Goal: Task Accomplishment & Management: Manage account settings

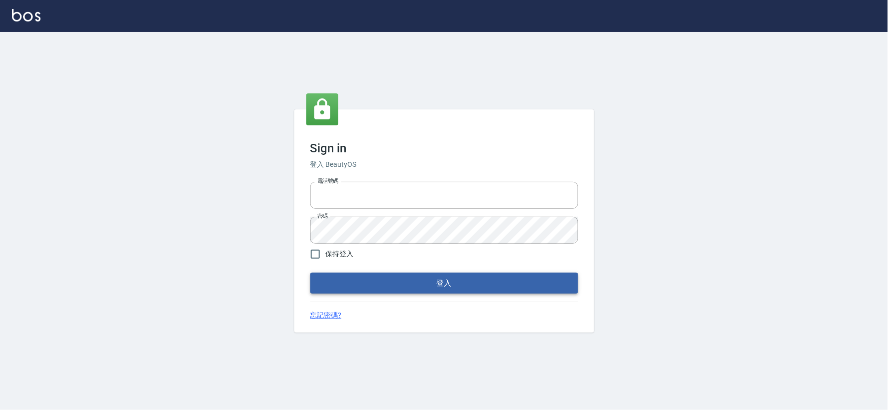
type input "034258365"
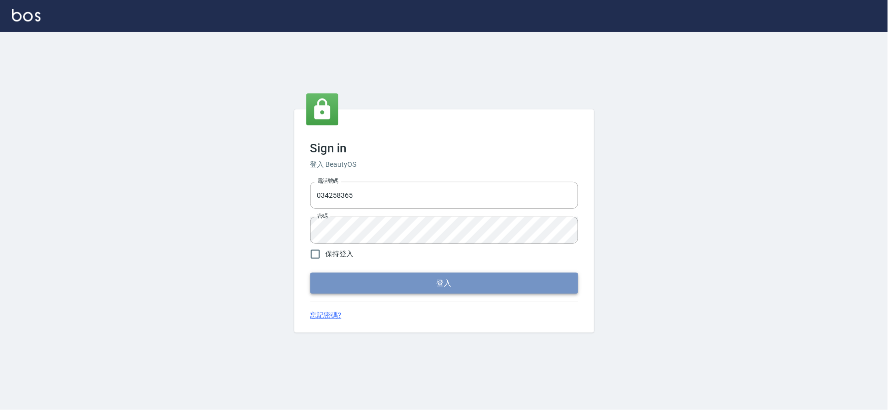
click at [402, 283] on button "登入" at bounding box center [444, 283] width 268 height 21
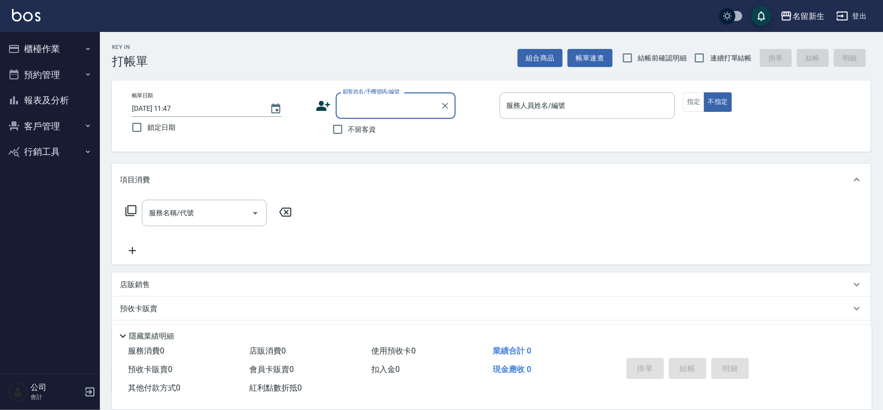
click at [62, 106] on button "報表及分析" at bounding box center [50, 100] width 92 height 26
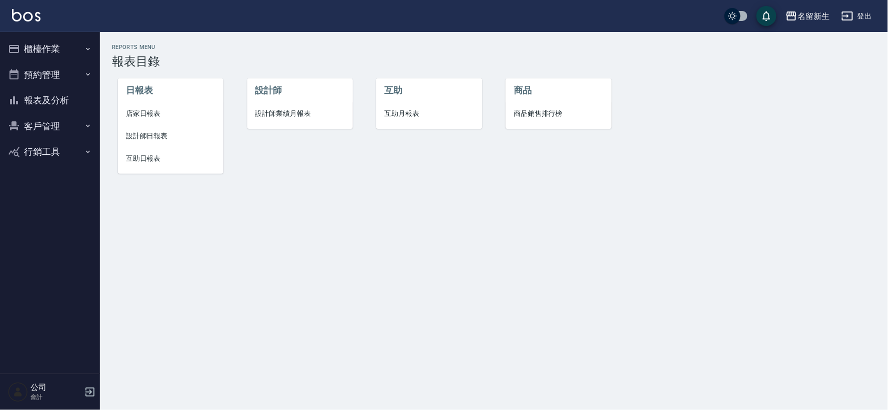
click at [287, 115] on span "設計師業績月報表" at bounding box center [299, 113] width 89 height 10
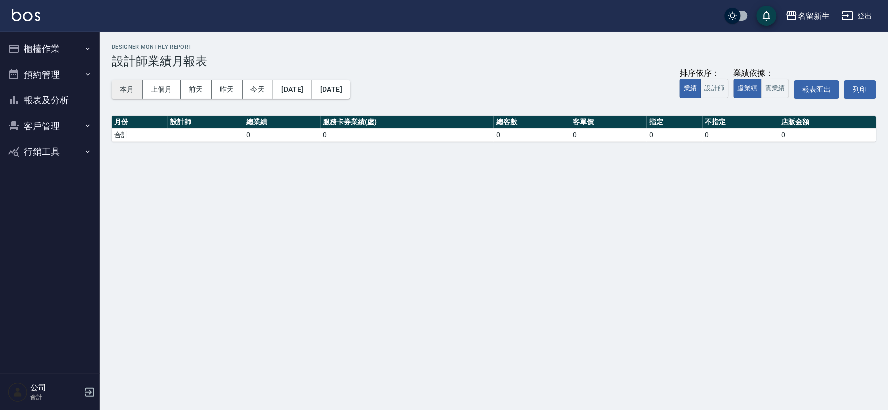
click at [125, 83] on button "本月" at bounding box center [127, 89] width 31 height 18
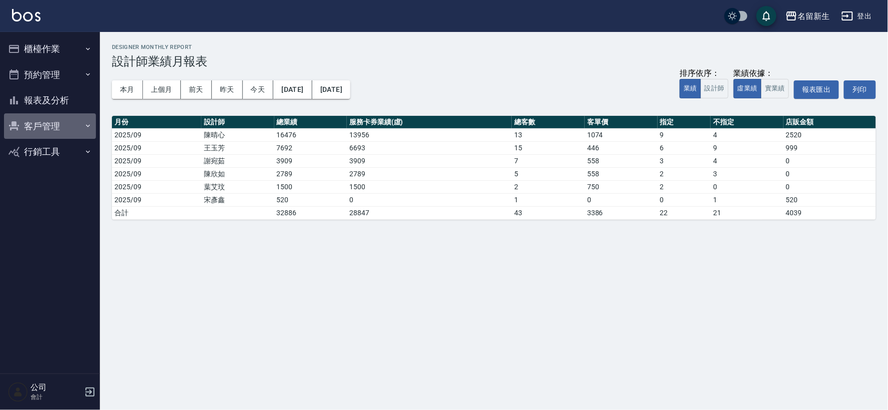
click at [54, 119] on button "客戶管理" at bounding box center [50, 126] width 92 height 26
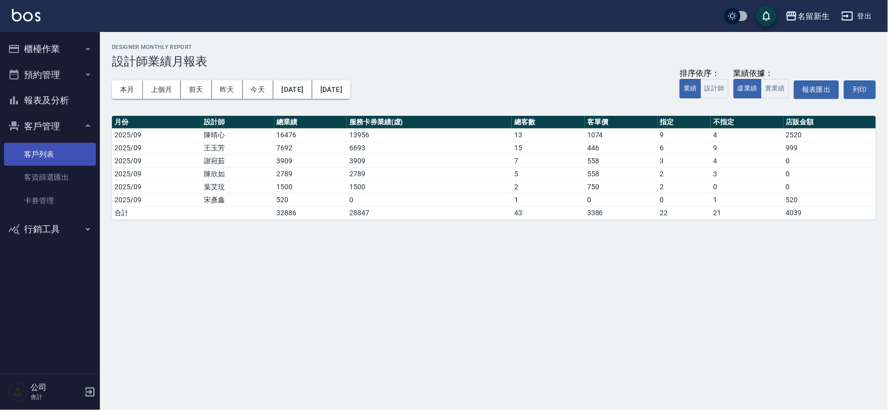
click at [52, 153] on link "客戶列表" at bounding box center [50, 154] width 92 height 23
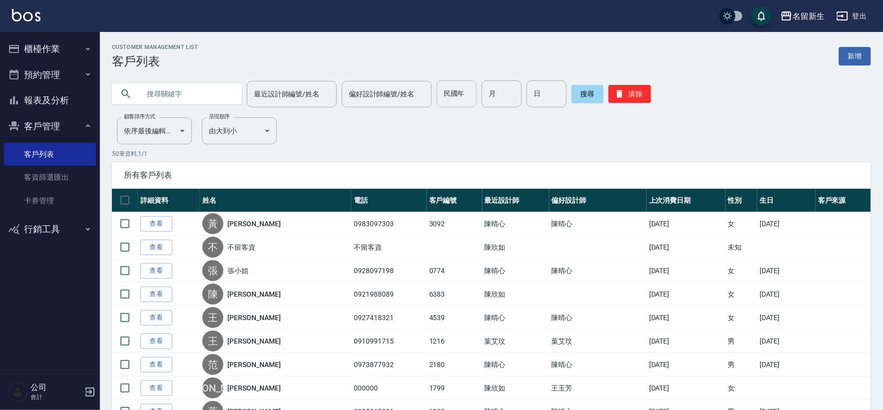
click at [459, 94] on input "民國年" at bounding box center [457, 93] width 40 height 27
type input "77"
type input "11"
type input "02"
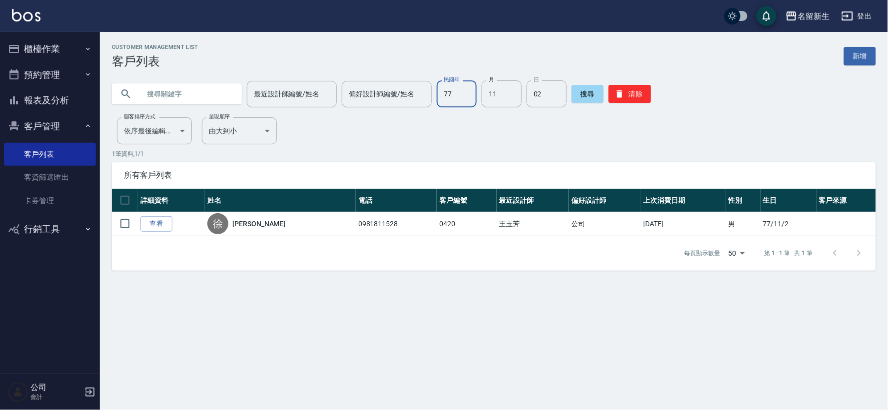
click at [445, 90] on input "77" at bounding box center [457, 93] width 40 height 27
type input "57"
type input "10"
type input "04"
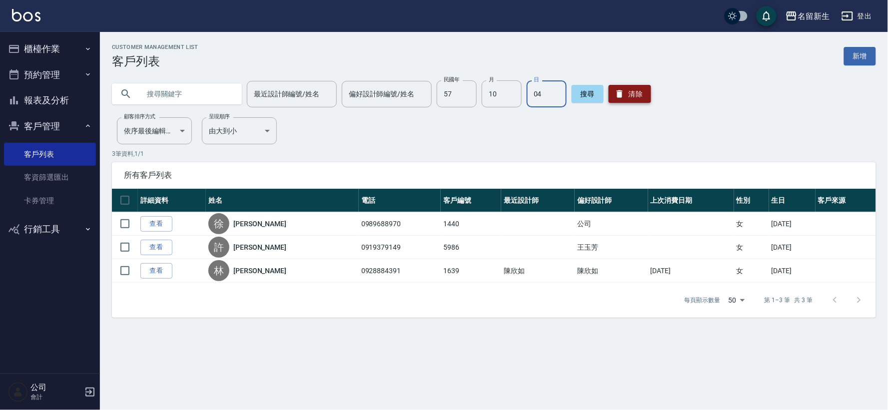
click at [616, 86] on button "清除" at bounding box center [630, 94] width 42 height 18
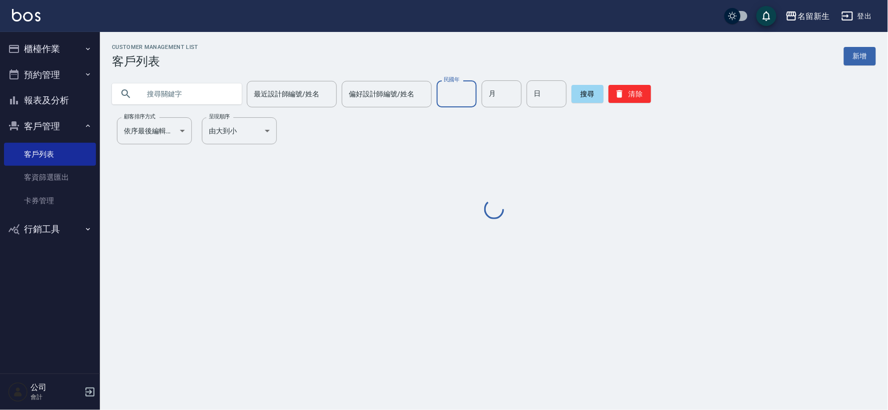
click at [469, 100] on input "民國年" at bounding box center [457, 93] width 40 height 27
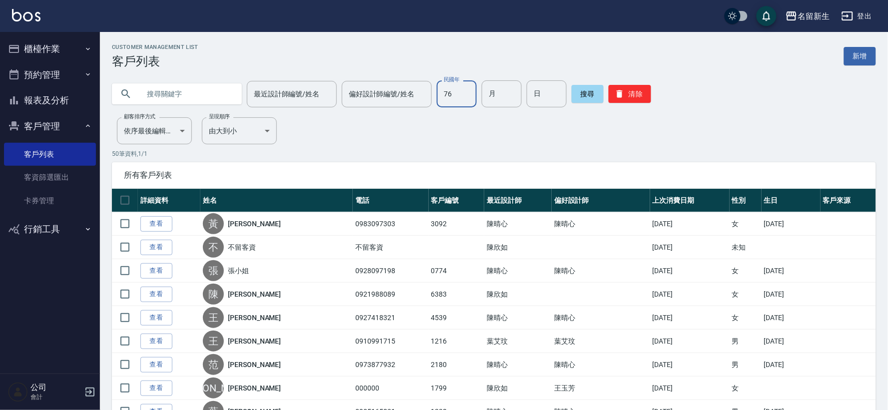
type input "76"
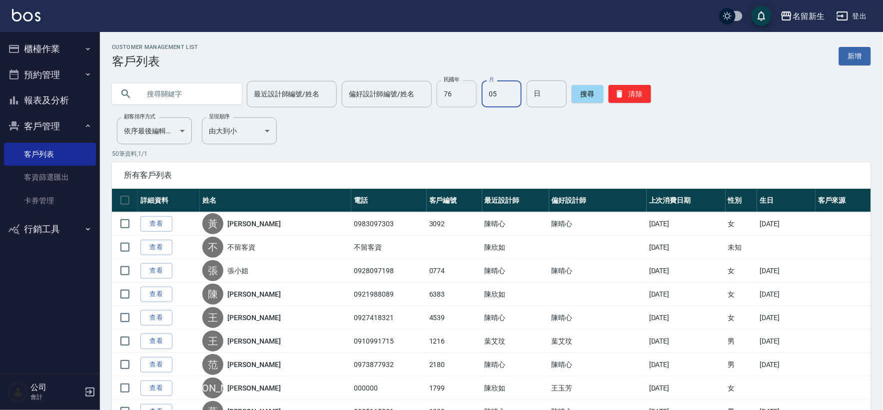
type input "05"
type input "25"
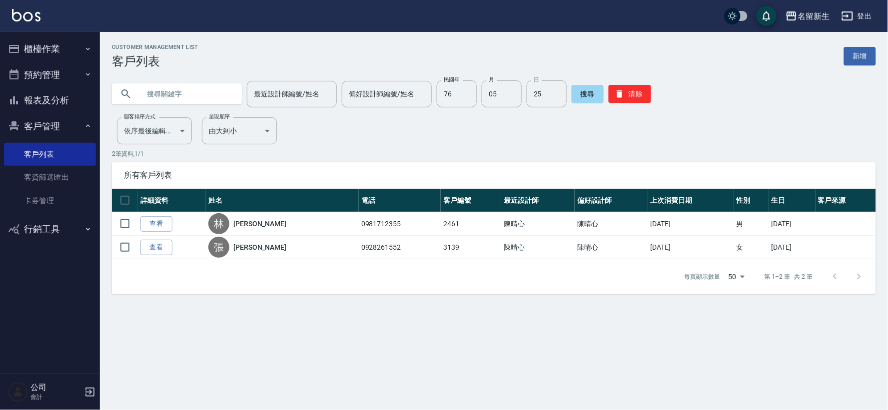
click at [162, 247] on link "查看" at bounding box center [156, 247] width 32 height 15
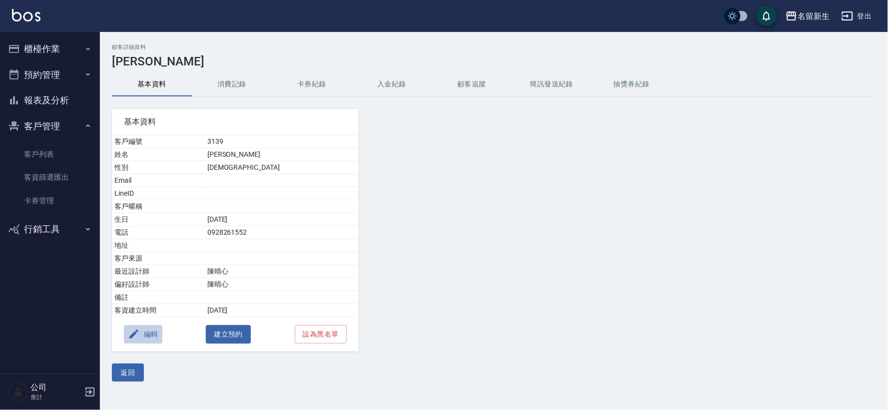
click at [157, 336] on button "編輯" at bounding box center [143, 334] width 38 height 18
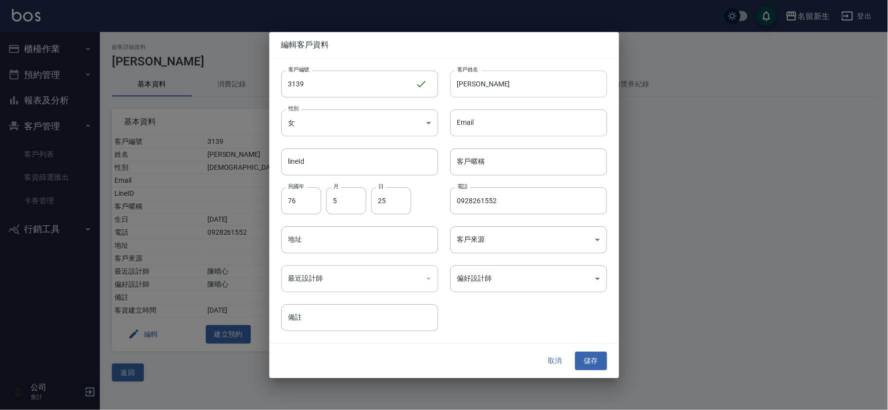
click at [468, 84] on input "[PERSON_NAME]" at bounding box center [528, 83] width 157 height 27
type input "[PERSON_NAME]"
click at [591, 351] on div "取消 儲存" at bounding box center [444, 361] width 350 height 34
click at [588, 362] on button "儲存" at bounding box center [591, 361] width 32 height 18
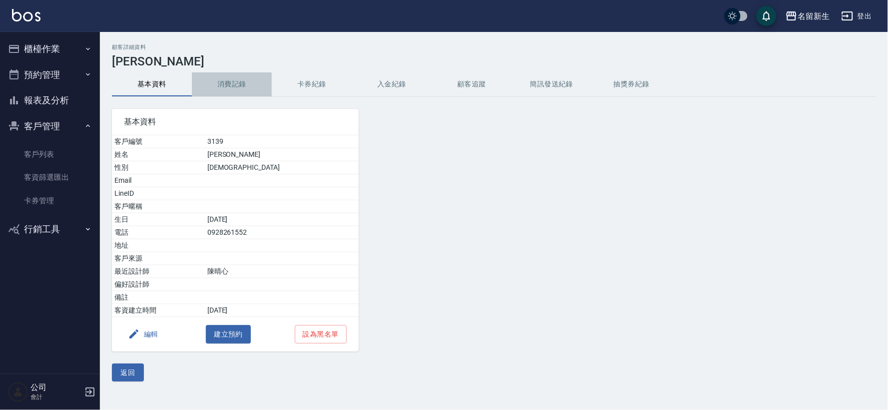
click at [222, 76] on button "消費記錄" at bounding box center [232, 84] width 80 height 24
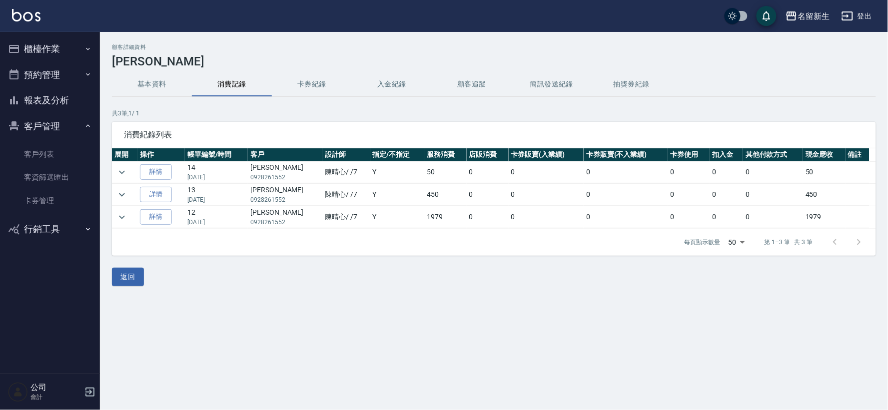
click at [157, 86] on button "基本資料" at bounding box center [152, 84] width 80 height 24
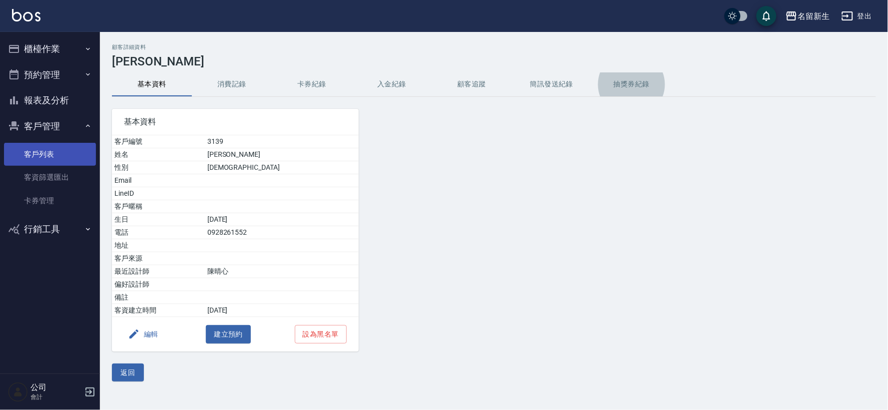
click at [54, 156] on link "客戶列表" at bounding box center [50, 154] width 92 height 23
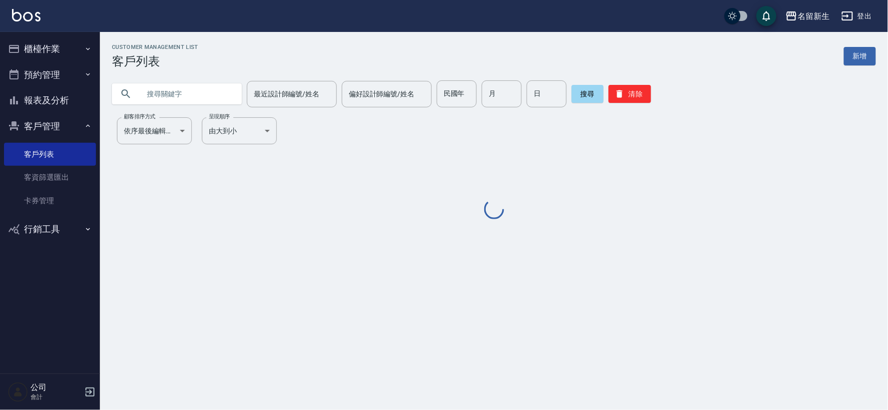
click at [193, 114] on div "Customer Management List 客戶列表 新增 最近設計師編號/姓名 最近設計師編號/姓名 偏好設計師編號/姓名 偏好設計師編號/姓名 民國…" at bounding box center [494, 132] width 788 height 177
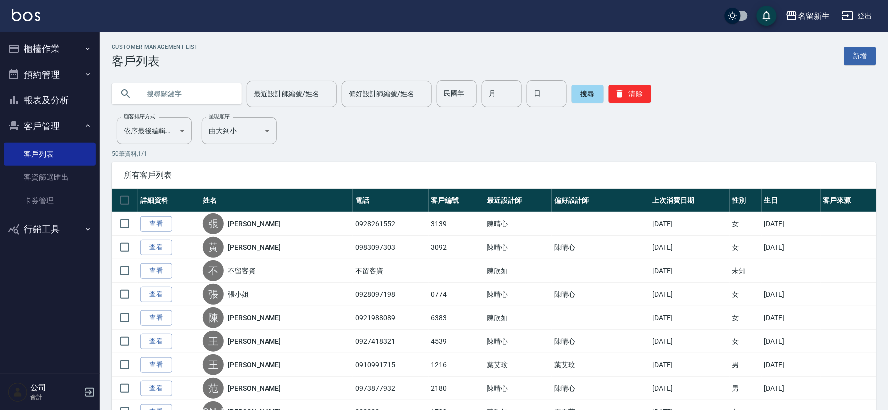
click at [205, 99] on input "text" at bounding box center [187, 93] width 94 height 27
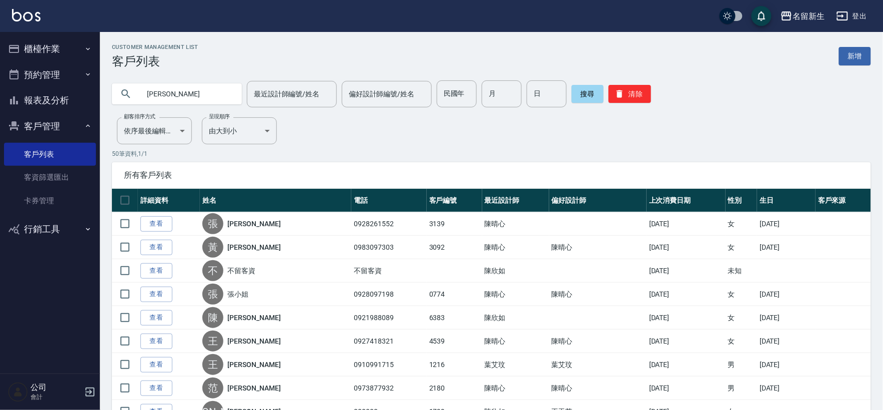
type input "[PERSON_NAME]"
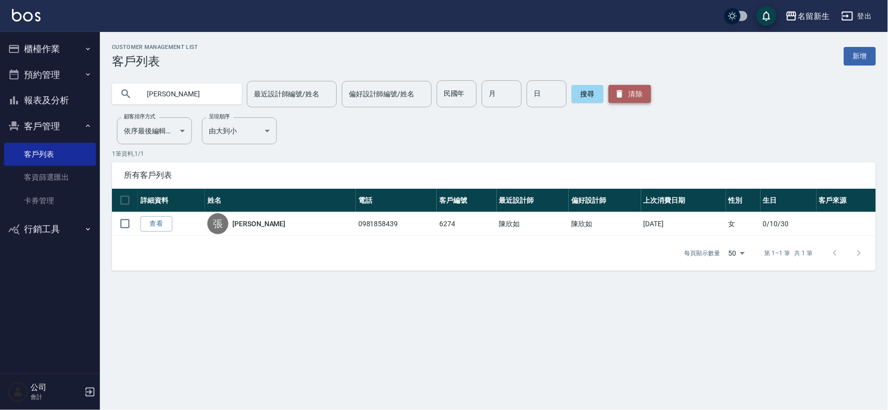
click at [629, 93] on button "清除" at bounding box center [630, 94] width 42 height 18
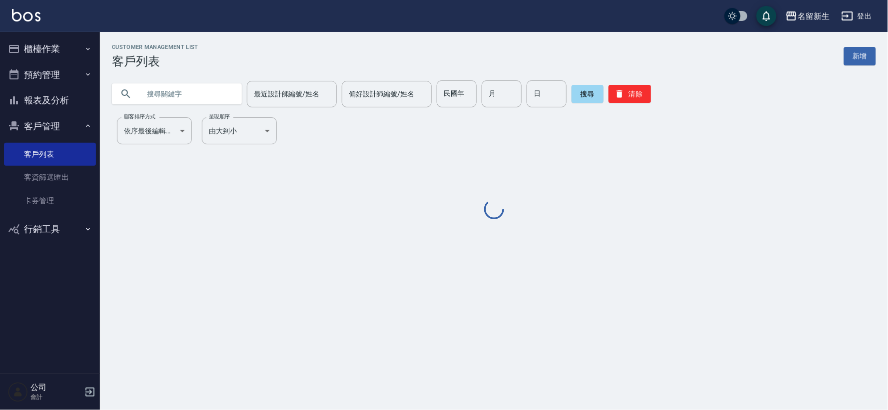
click at [466, 83] on input "民國年" at bounding box center [457, 93] width 40 height 27
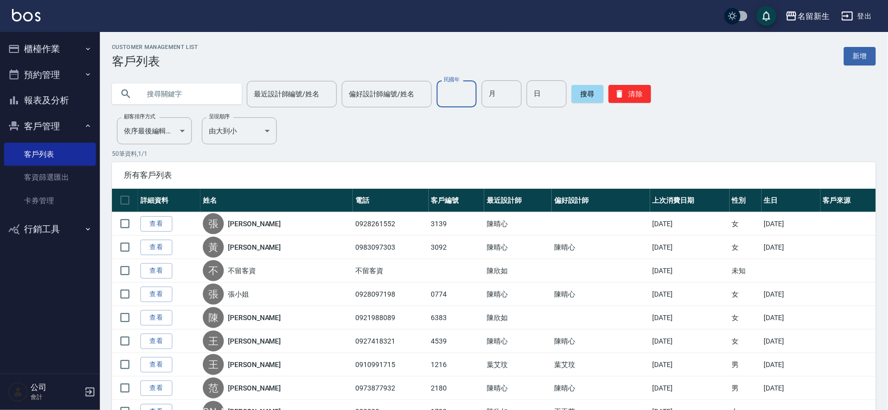
click at [458, 83] on label "民國年" at bounding box center [451, 79] width 15 height 7
click at [458, 92] on input "民國年" at bounding box center [457, 93] width 40 height 27
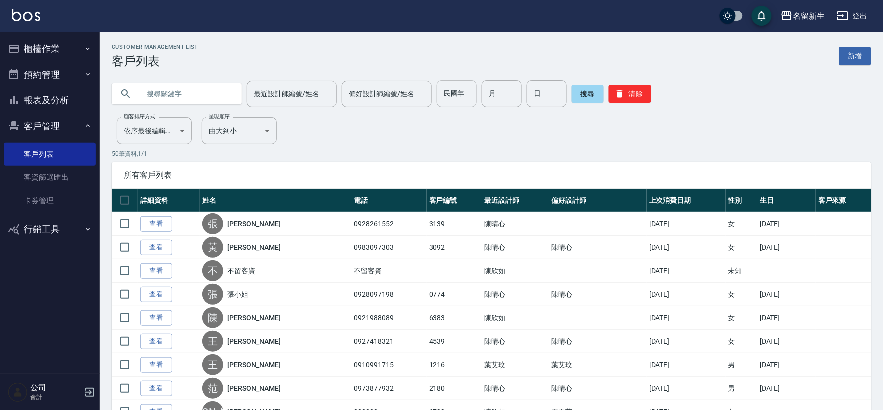
click at [458, 92] on div "民國年 民國年" at bounding box center [457, 93] width 40 height 27
click at [458, 92] on input "民國年" at bounding box center [457, 93] width 40 height 27
type input "73"
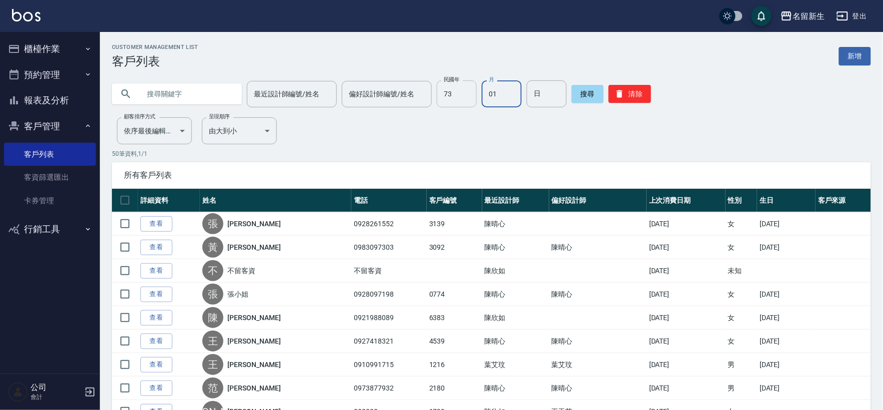
type input "01"
type input "30"
